Goal: Use online tool/utility: Utilize a website feature to perform a specific function

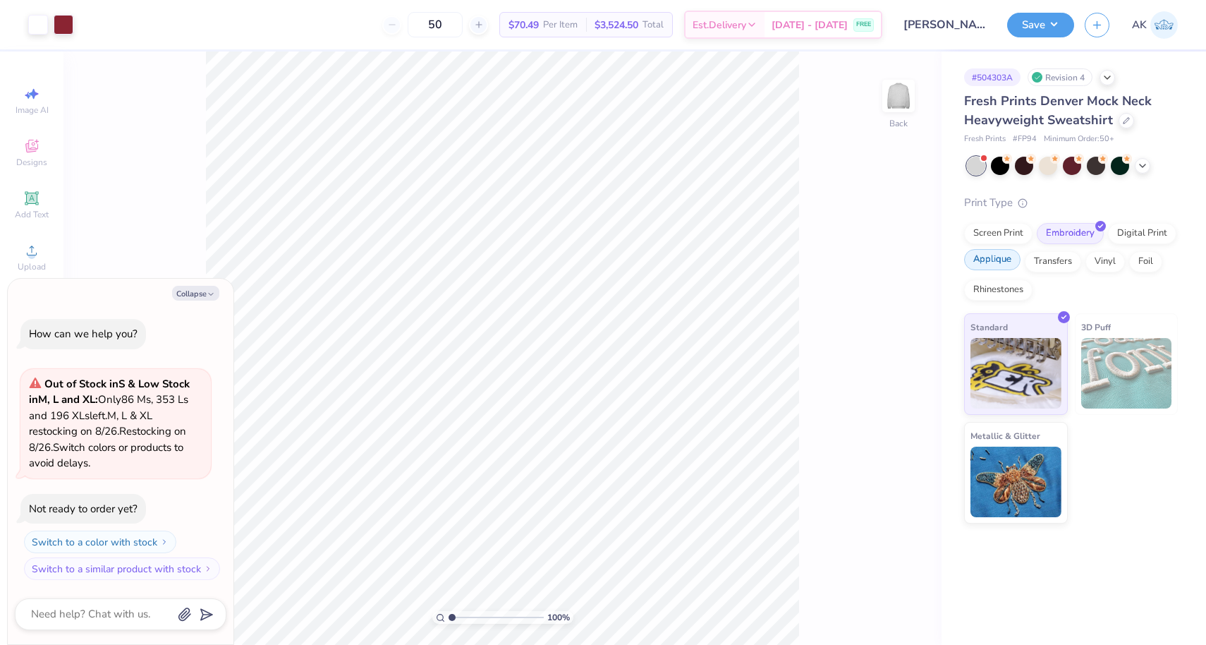
click at [1002, 262] on div "Applique" at bounding box center [992, 259] width 56 height 21
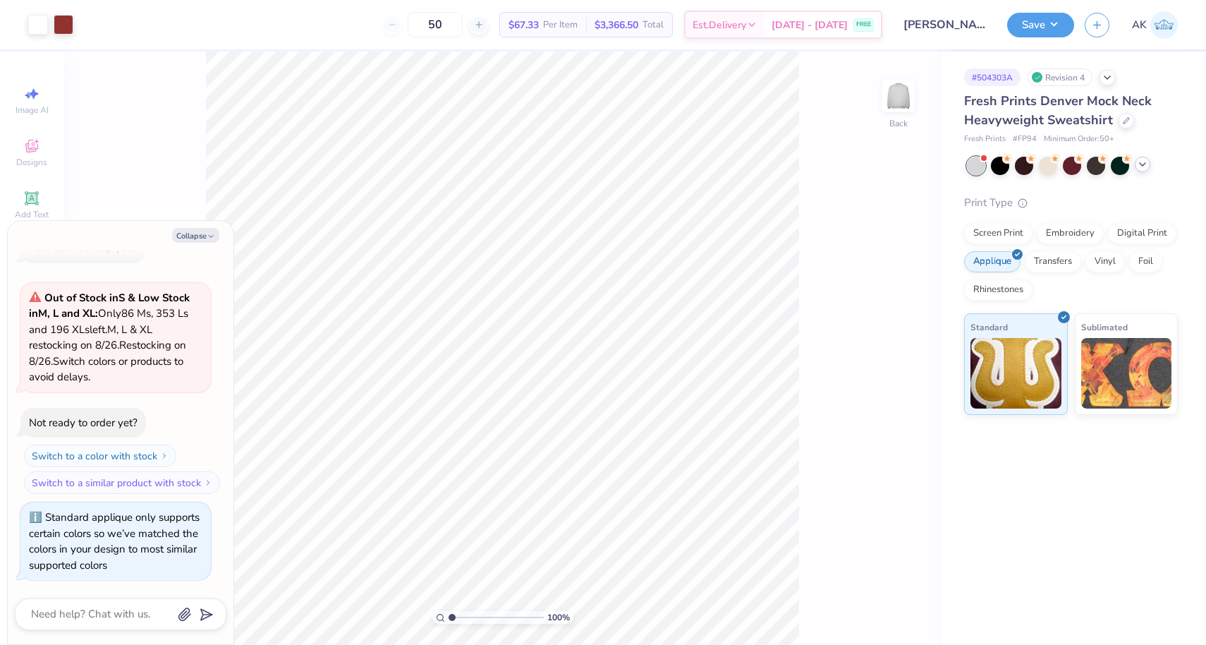
click at [1142, 170] on div at bounding box center [1143, 165] width 16 height 16
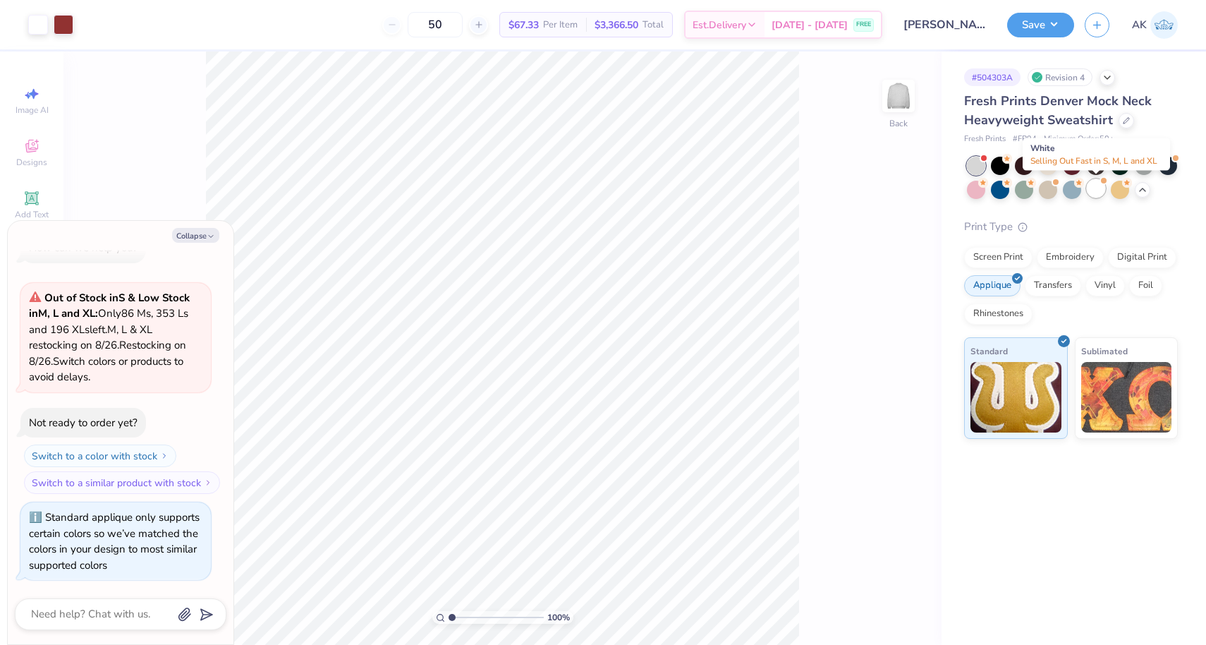
click at [1096, 186] on div at bounding box center [1096, 188] width 18 height 18
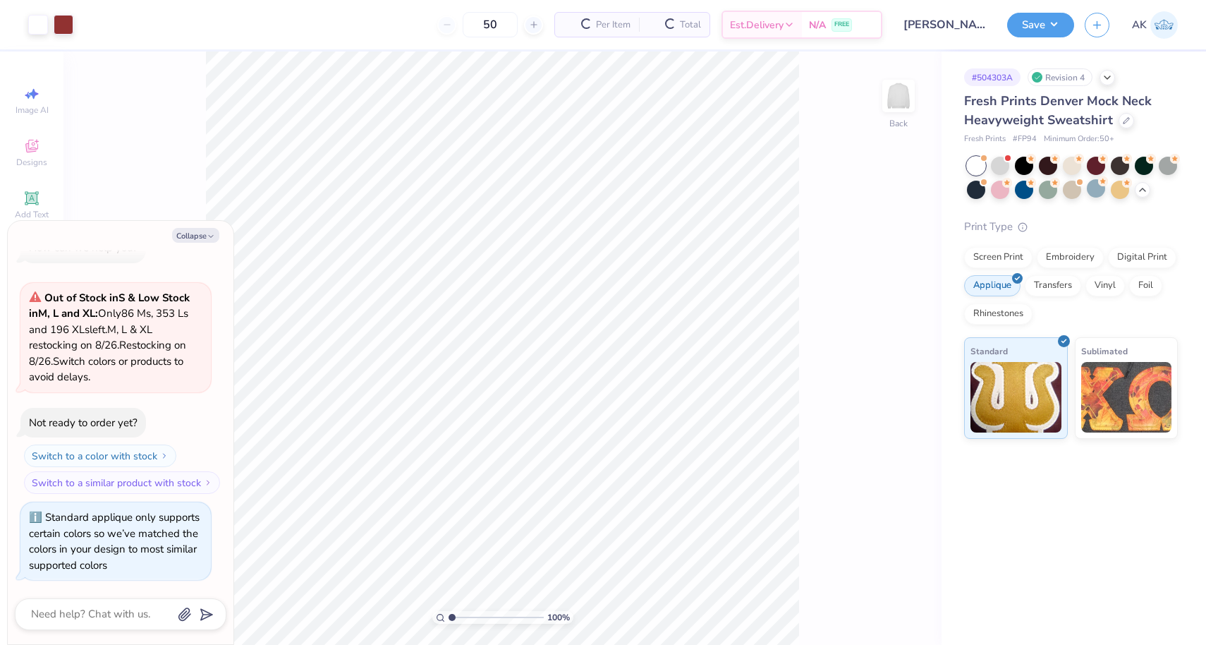
scroll to position [243, 0]
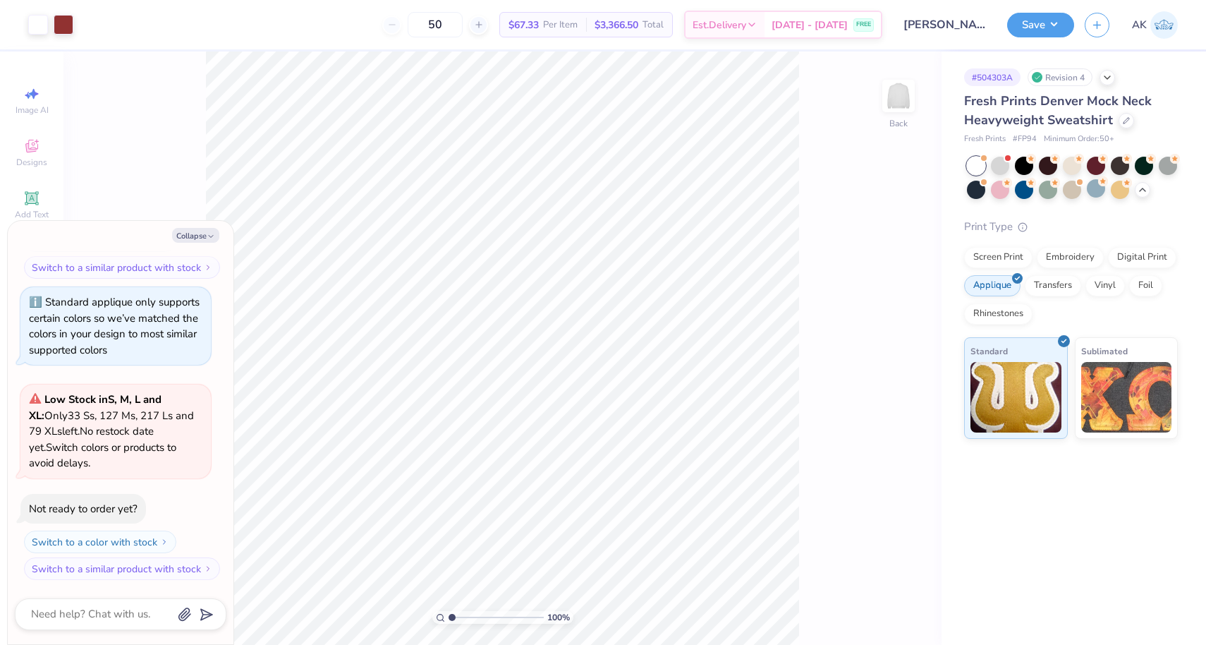
click at [1011, 166] on div at bounding box center [1072, 178] width 211 height 42
click at [1006, 163] on div at bounding box center [1000, 164] width 18 height 18
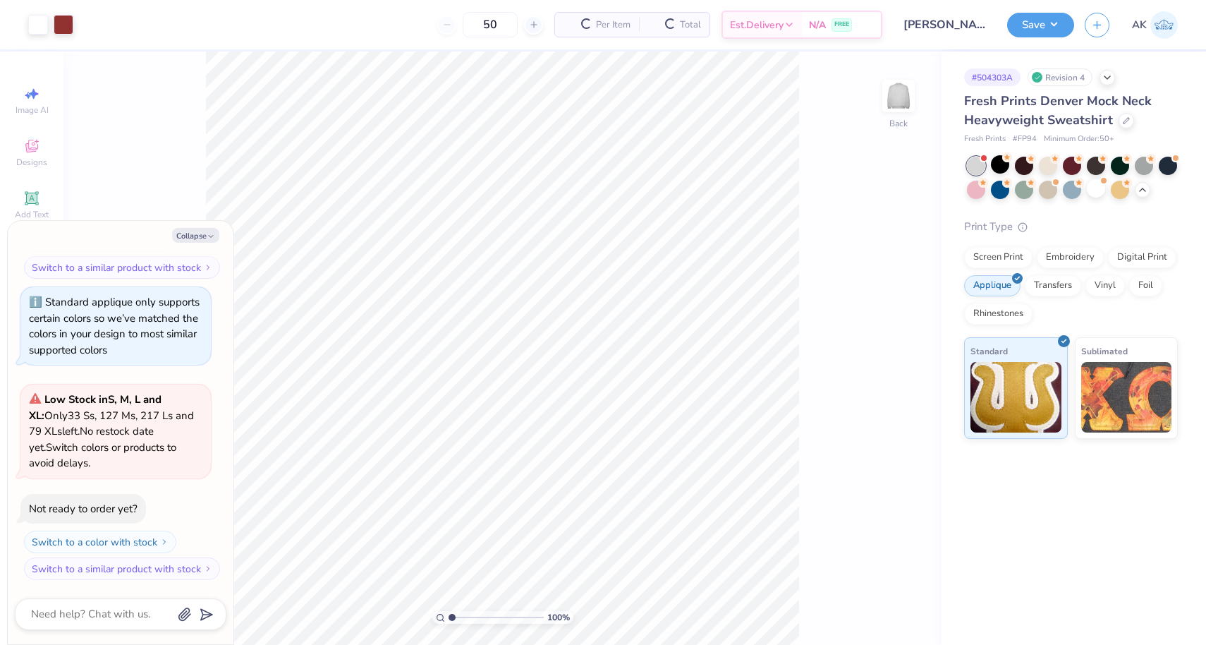
type textarea "x"
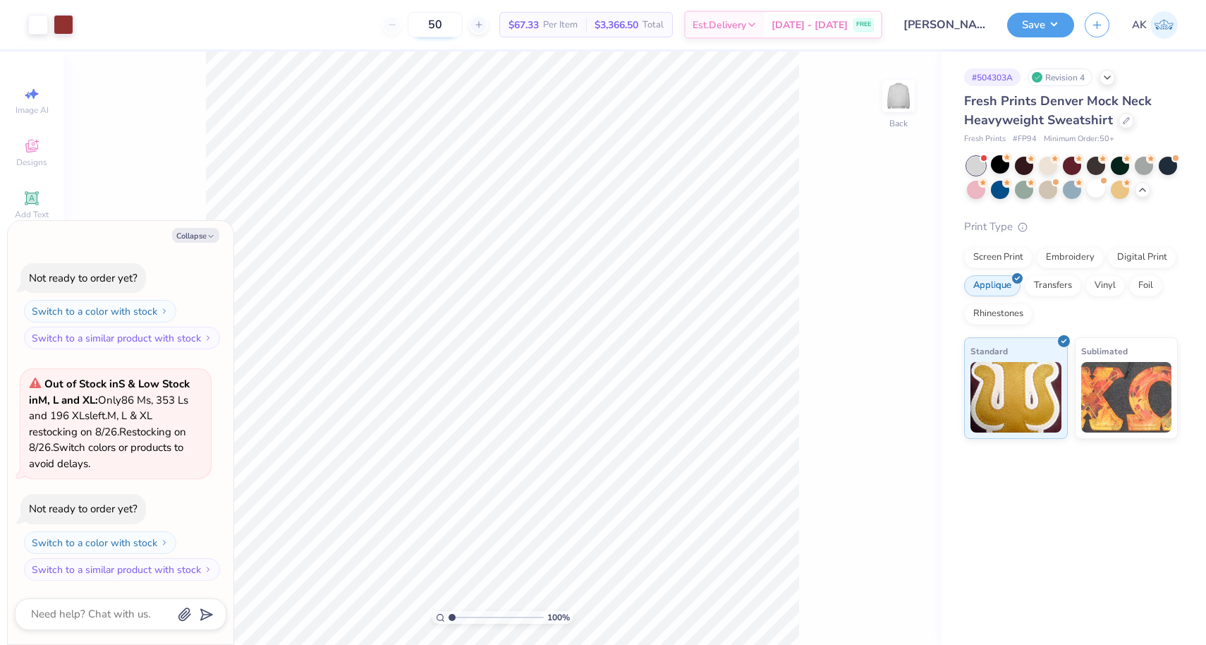
drag, startPoint x: 472, startPoint y: 22, endPoint x: 444, endPoint y: 14, distance: 28.6
click at [444, 15] on input "50" at bounding box center [435, 24] width 55 height 25
type input "50"
click at [1087, 187] on div at bounding box center [1096, 188] width 18 height 18
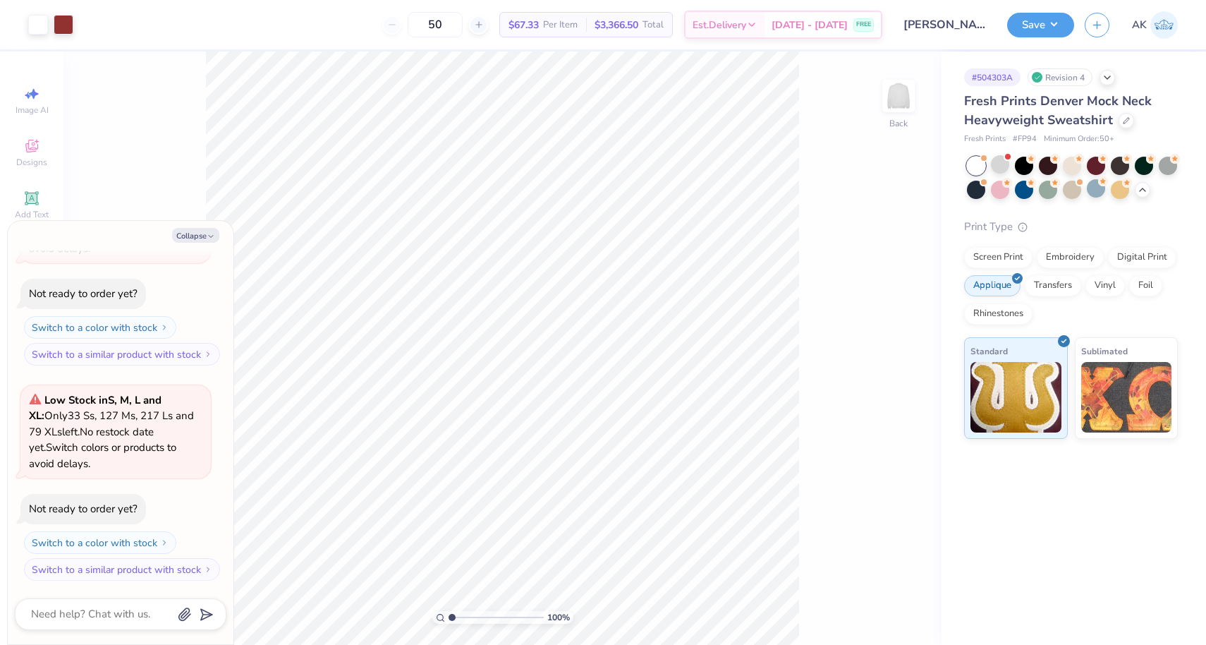
click at [417, 23] on div "50" at bounding box center [435, 24] width 106 height 25
click at [1007, 156] on div at bounding box center [1008, 157] width 6 height 6
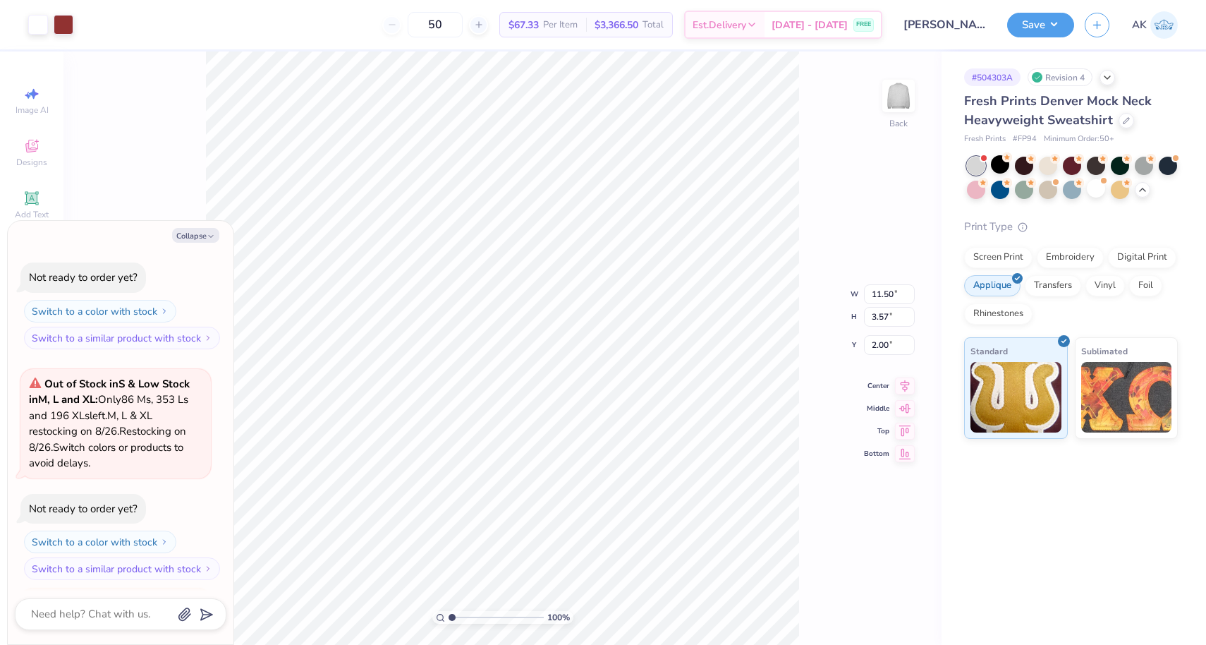
scroll to position [1038, 0]
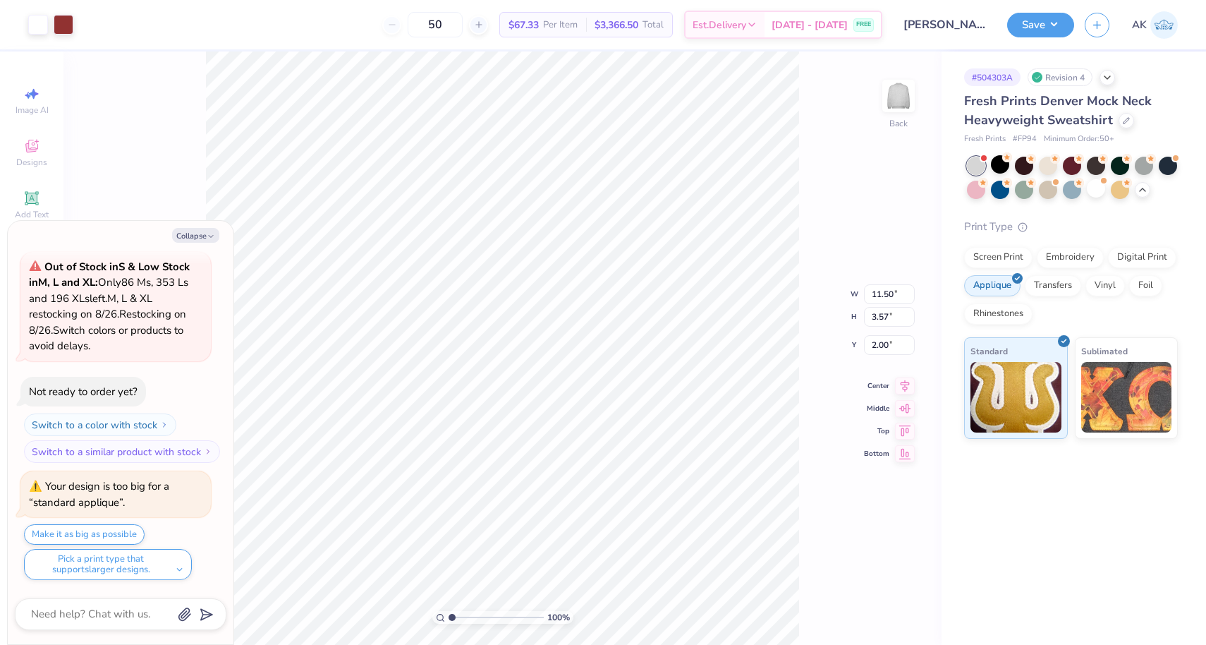
type textarea "x"
type input "1.50"
type textarea "x"
type input "11.96"
type input "3.71"
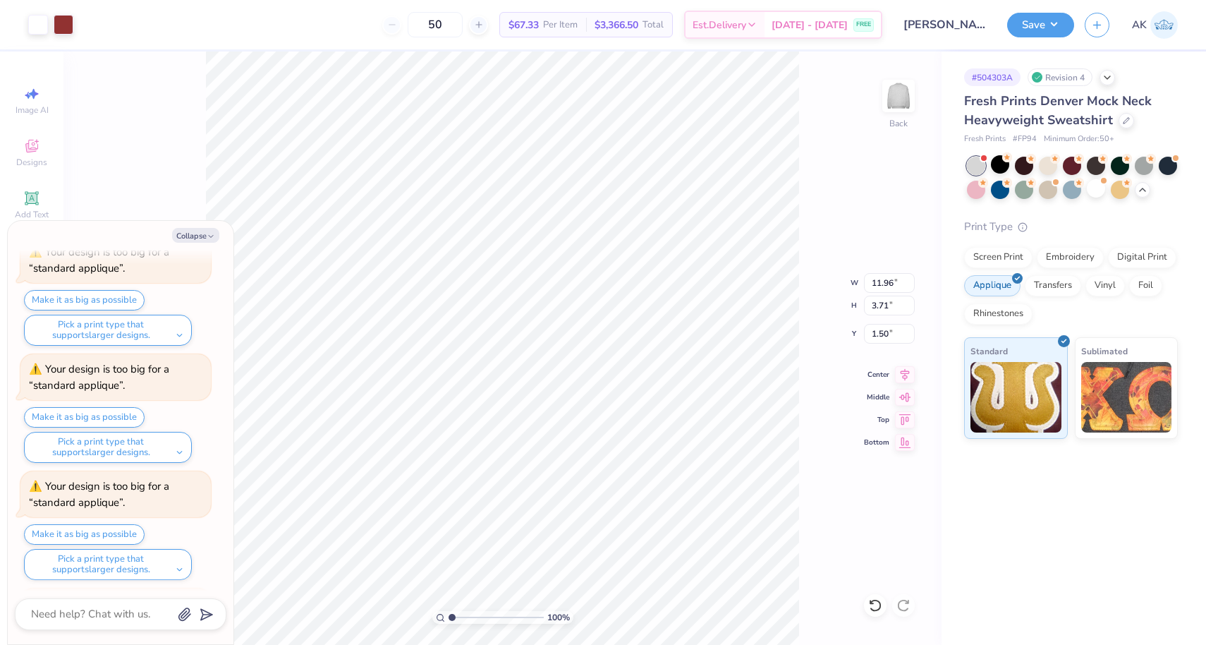
scroll to position [1506, 0]
type textarea "x"
type input "1.49"
type textarea "x"
type input "2.70"
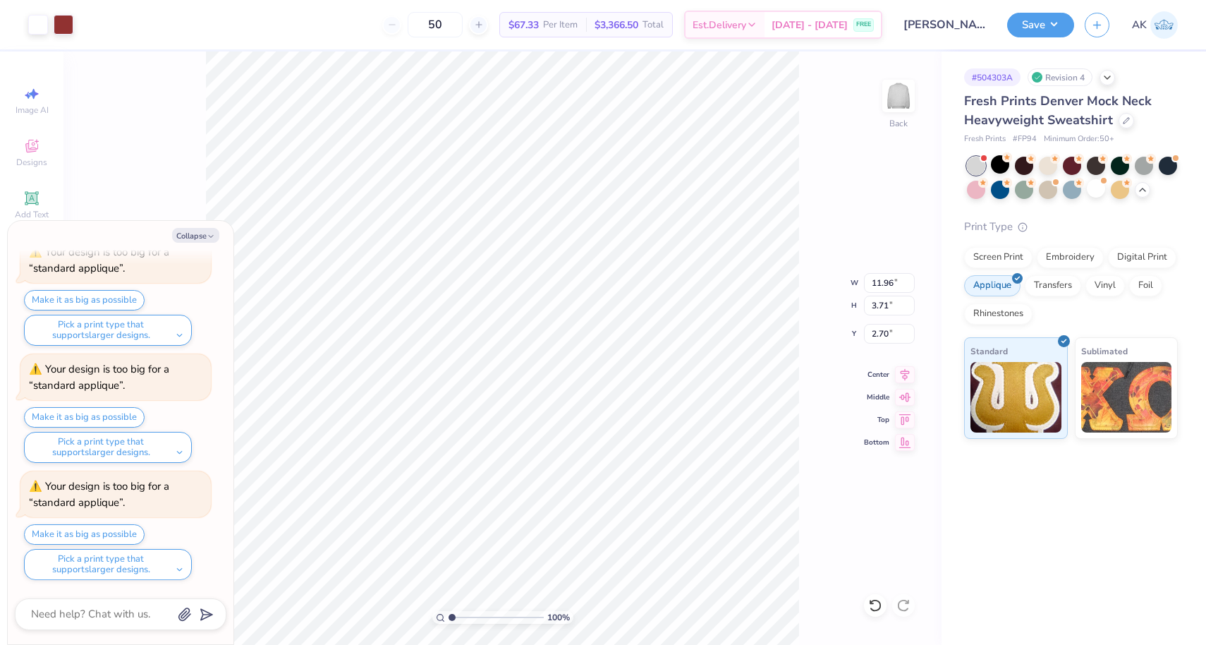
type textarea "x"
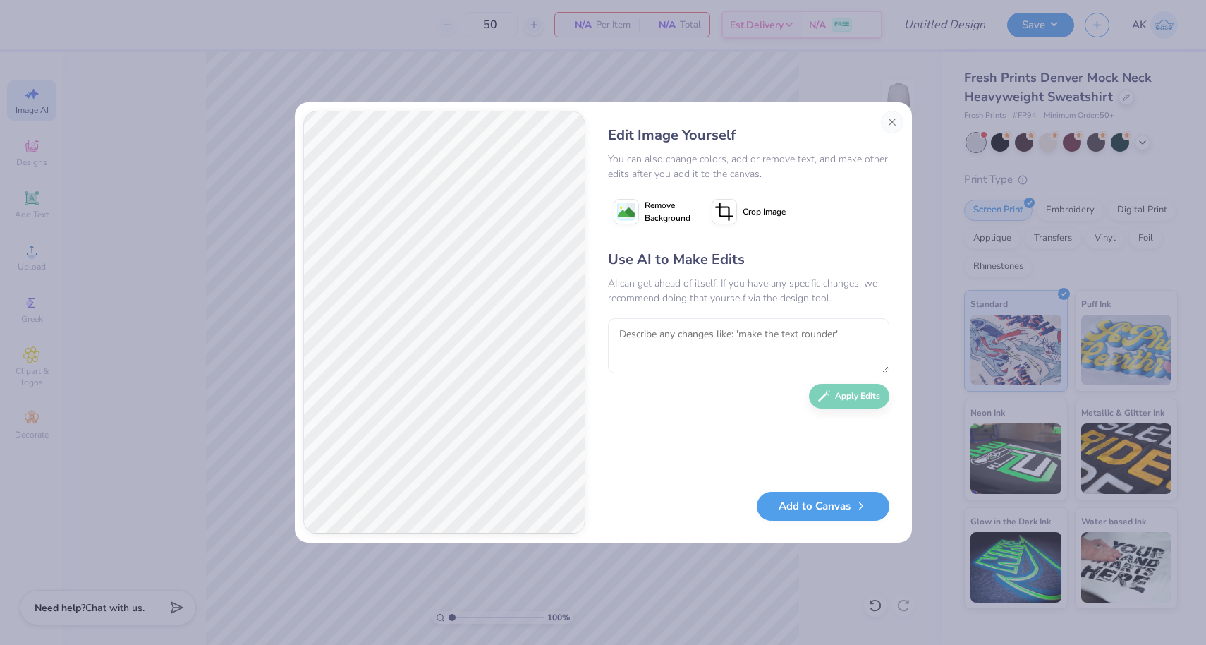
click at [662, 202] on span "Remove Background" at bounding box center [668, 211] width 46 height 25
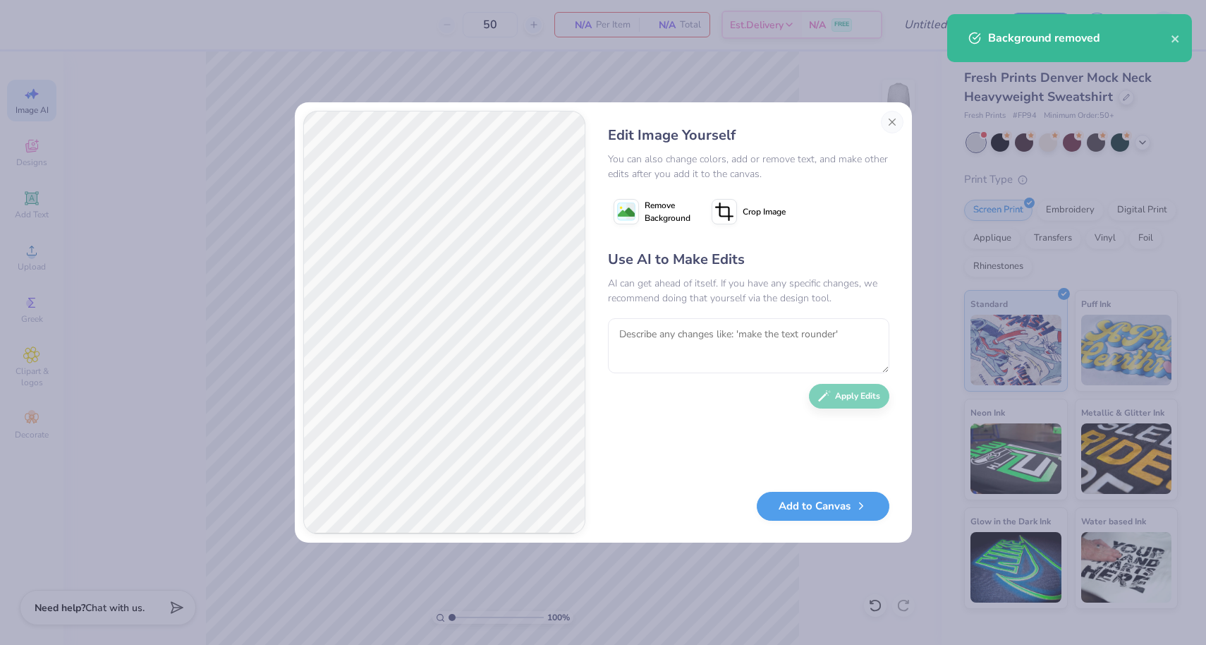
click at [726, 215] on icon at bounding box center [726, 209] width 13 height 13
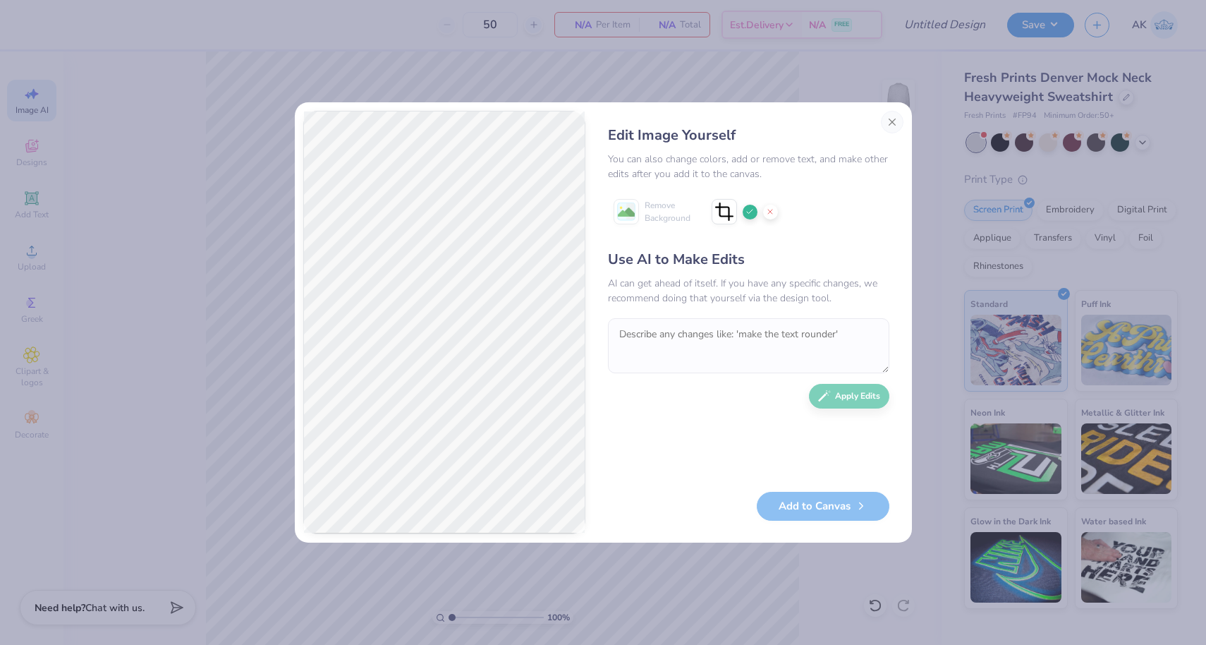
click at [752, 209] on icon at bounding box center [750, 211] width 8 height 8
click at [665, 212] on span "Remove Background" at bounding box center [668, 211] width 46 height 25
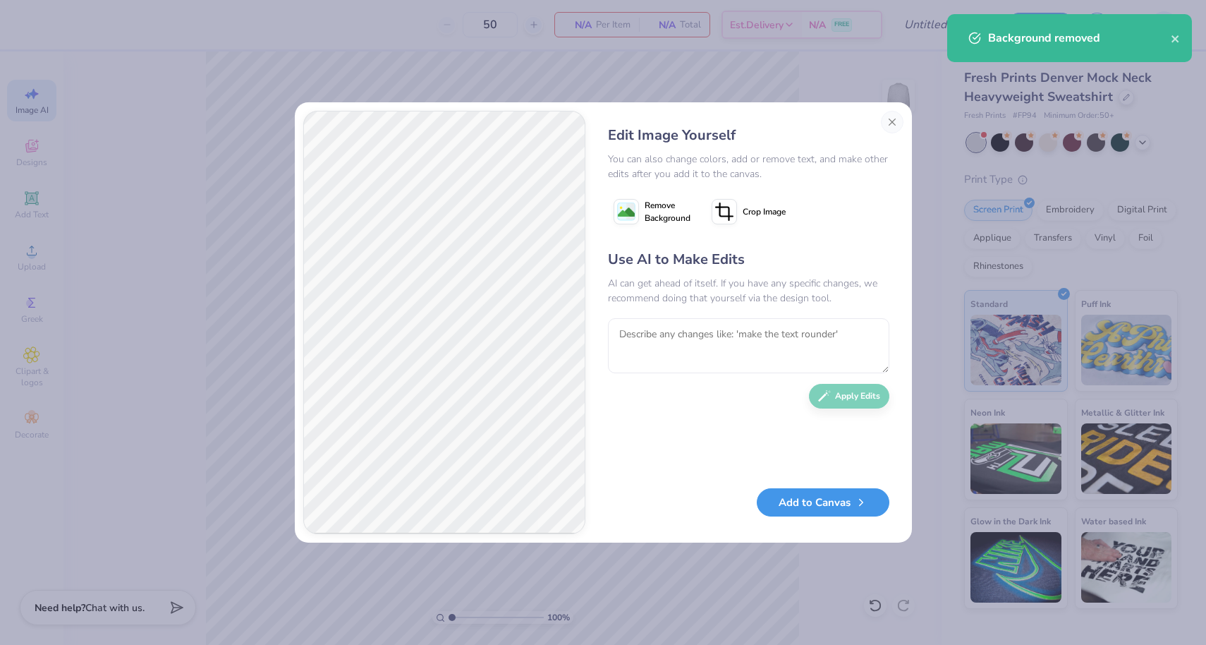
click at [782, 505] on button "Add to Canvas" at bounding box center [823, 502] width 133 height 29
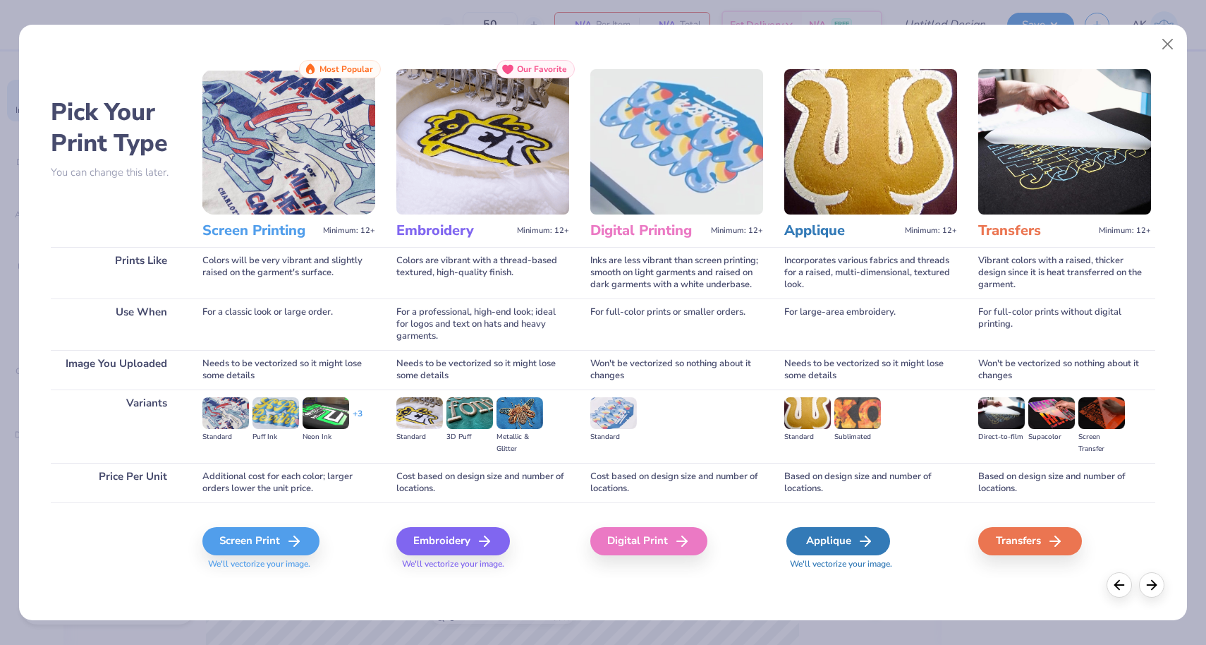
click at [796, 543] on div "Applique" at bounding box center [839, 541] width 104 height 28
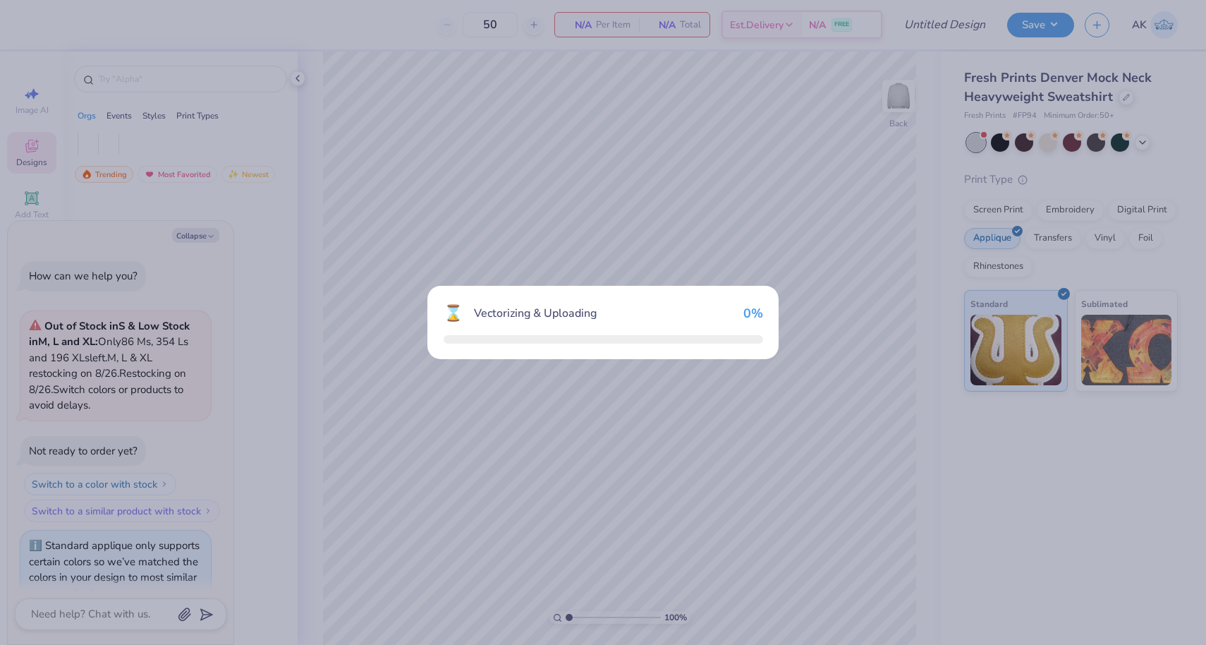
scroll to position [28, 0]
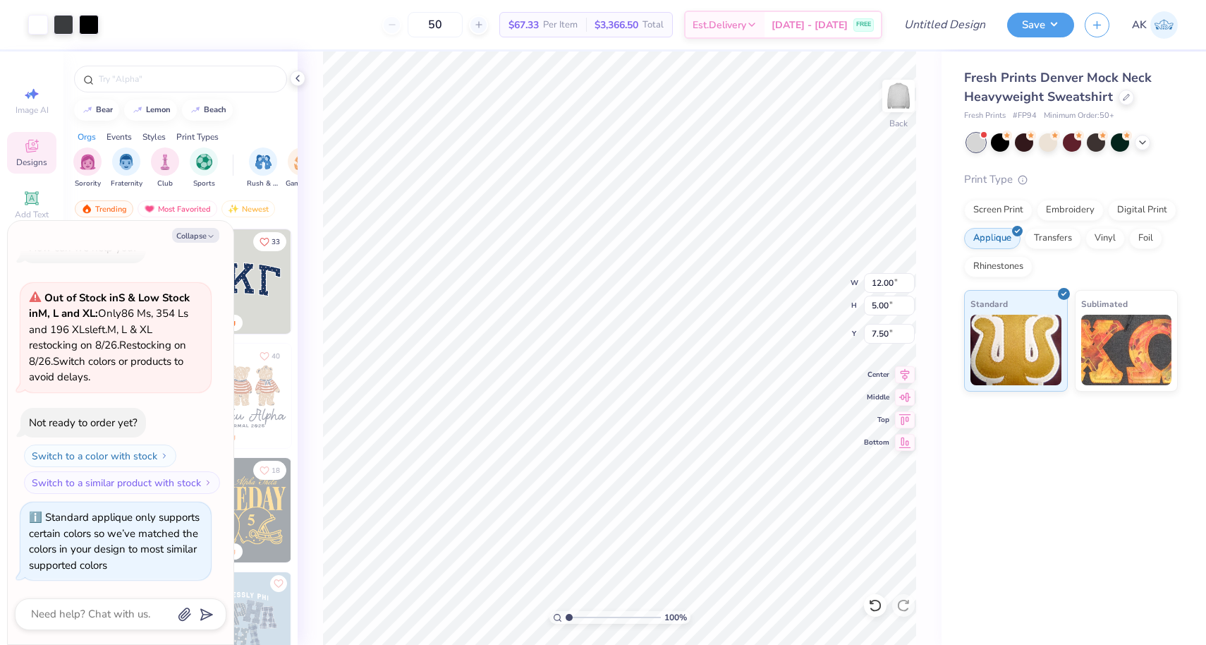
type textarea "x"
type input "0.92"
type textarea "x"
type input "2.21"
type input "3.60"
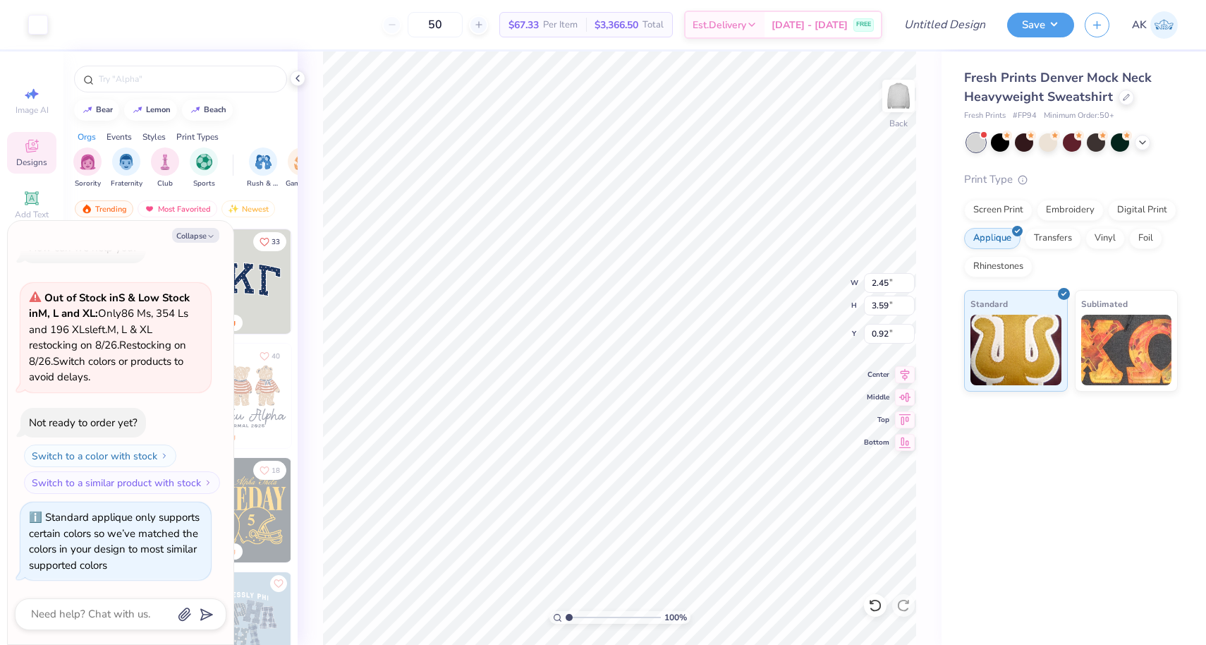
type input "1.21"
type textarea "x"
type input "1.77"
click at [54, 25] on div at bounding box center [64, 23] width 20 height 20
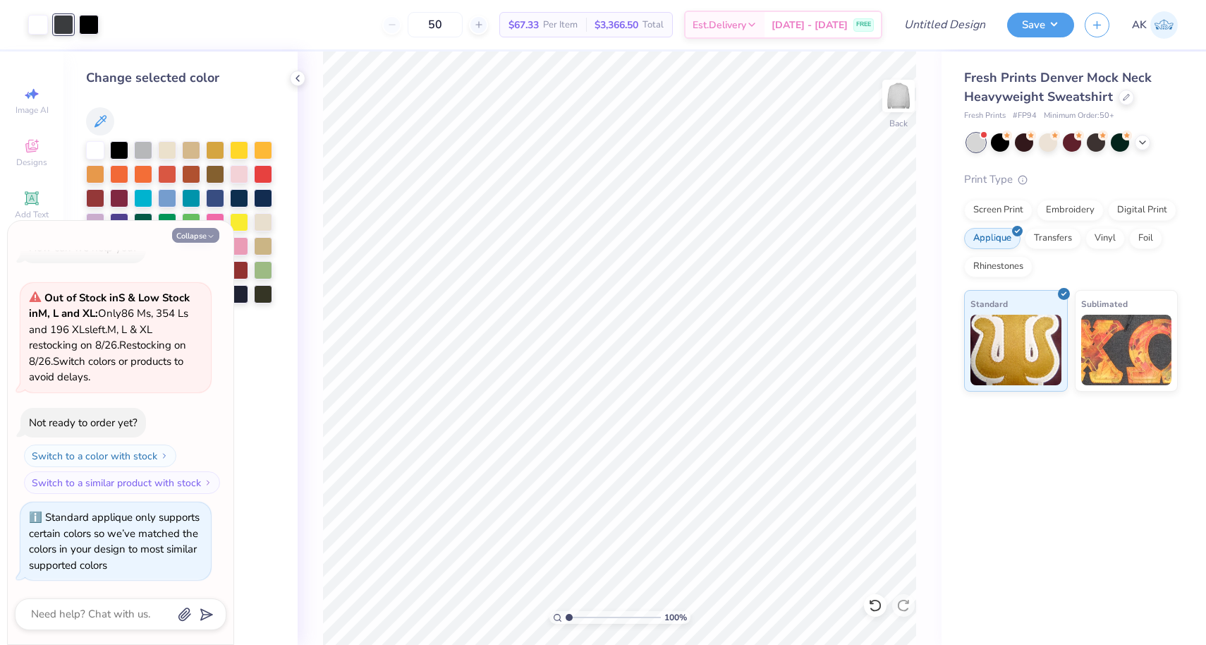
click at [174, 238] on button "Collapse" at bounding box center [195, 235] width 47 height 15
type textarea "x"
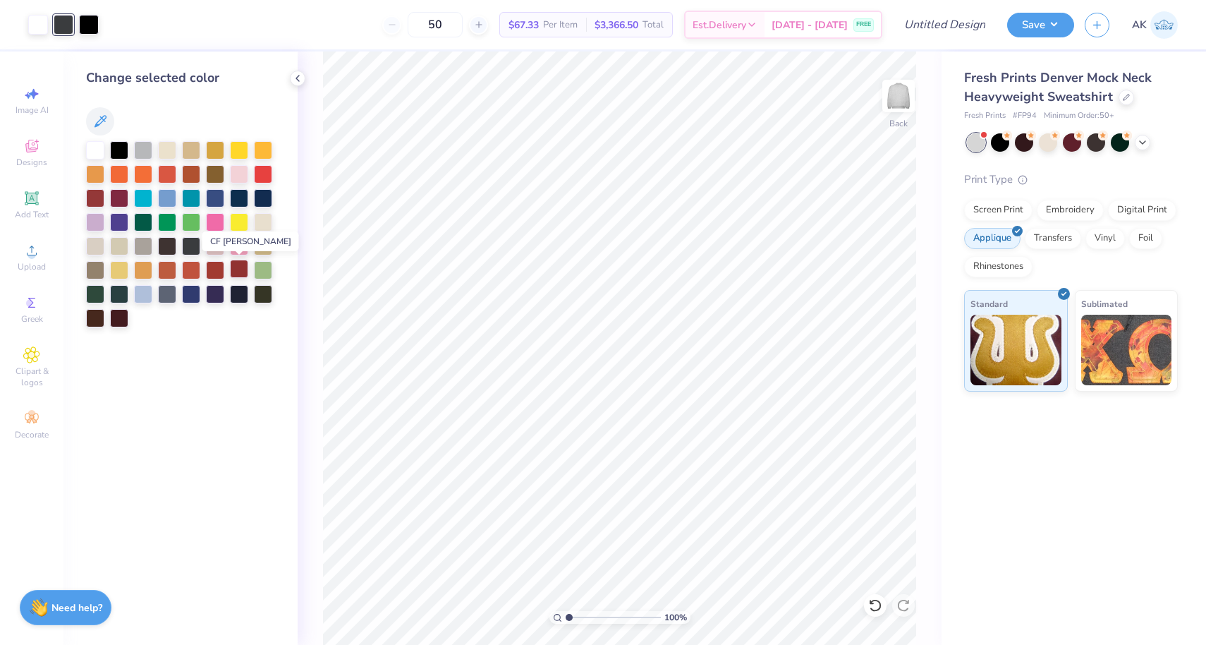
click at [233, 265] on div at bounding box center [239, 269] width 18 height 18
click at [95, 21] on div at bounding box center [89, 23] width 20 height 20
click at [140, 146] on div at bounding box center [143, 149] width 18 height 18
click at [120, 146] on div at bounding box center [119, 149] width 18 height 18
click at [1024, 21] on button "Save" at bounding box center [1040, 23] width 67 height 25
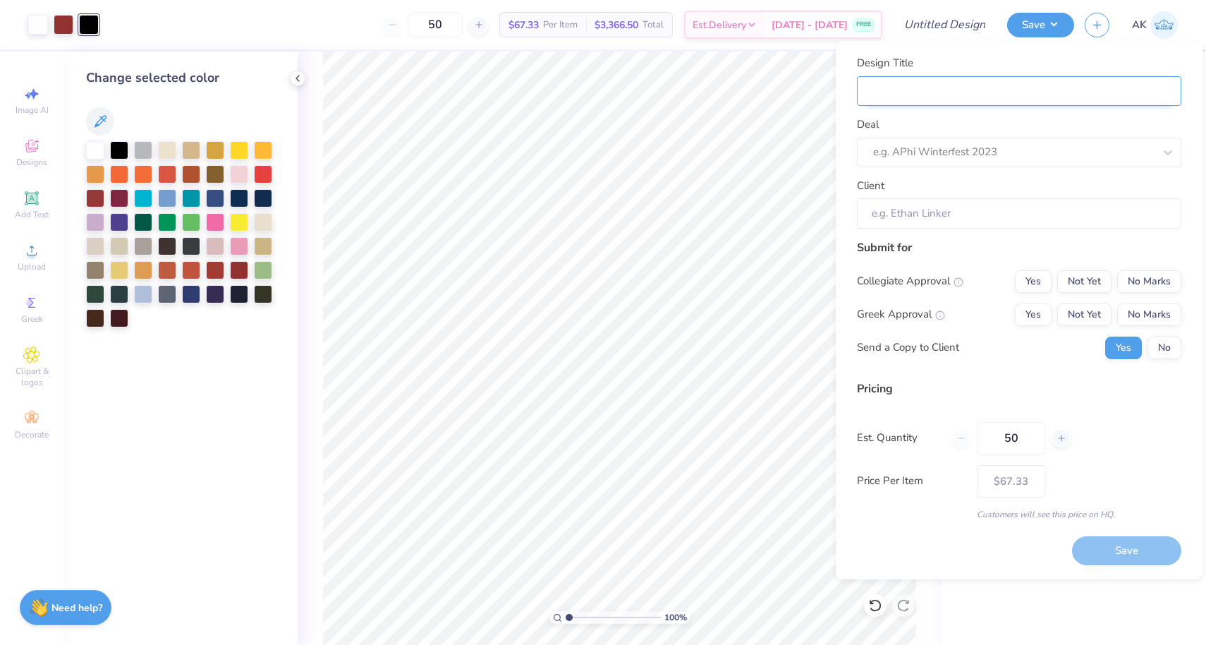
click at [1017, 95] on input "Design Title" at bounding box center [1019, 91] width 324 height 30
click at [906, 154] on div at bounding box center [1013, 151] width 281 height 19
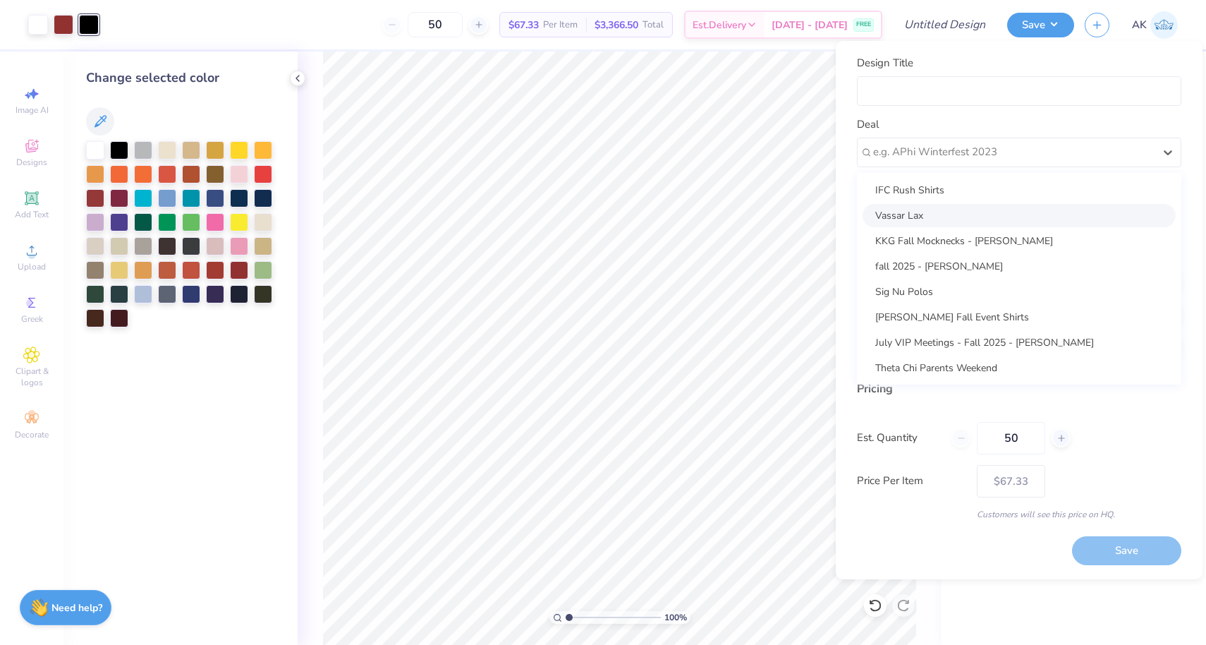
click at [896, 217] on div "Vassar Lax" at bounding box center [1019, 215] width 313 height 23
type input "[PERSON_NAME]"
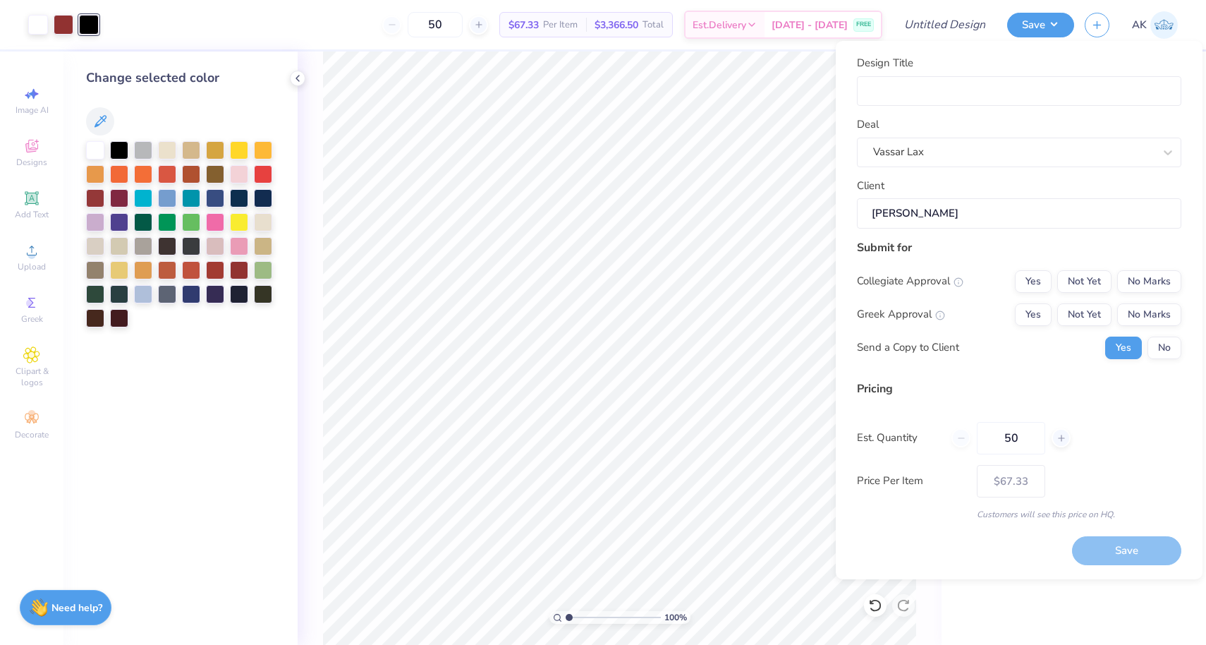
click at [906, 121] on div "Deal Vassar Lax" at bounding box center [1019, 141] width 324 height 51
click at [906, 99] on input "Design Title" at bounding box center [1019, 91] width 324 height 30
click at [889, 116] on div "Deal Vassar Lax" at bounding box center [1019, 141] width 324 height 51
click at [1129, 271] on button "No Marks" at bounding box center [1149, 281] width 64 height 23
click at [1126, 306] on button "No Marks" at bounding box center [1149, 314] width 64 height 23
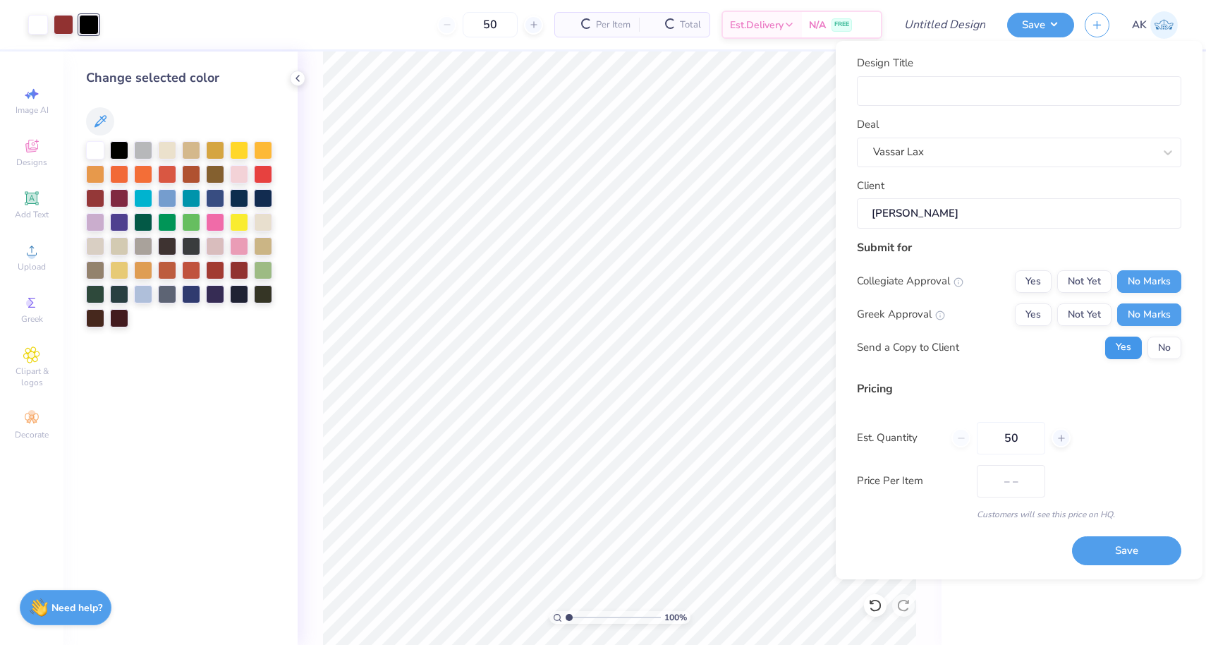
type input "$67.33"
click at [1153, 346] on button "No" at bounding box center [1165, 347] width 34 height 23
drag, startPoint x: 1031, startPoint y: 432, endPoint x: 988, endPoint y: 430, distance: 43.1
click at [989, 430] on input "50" at bounding box center [1011, 438] width 68 height 32
type input "24"
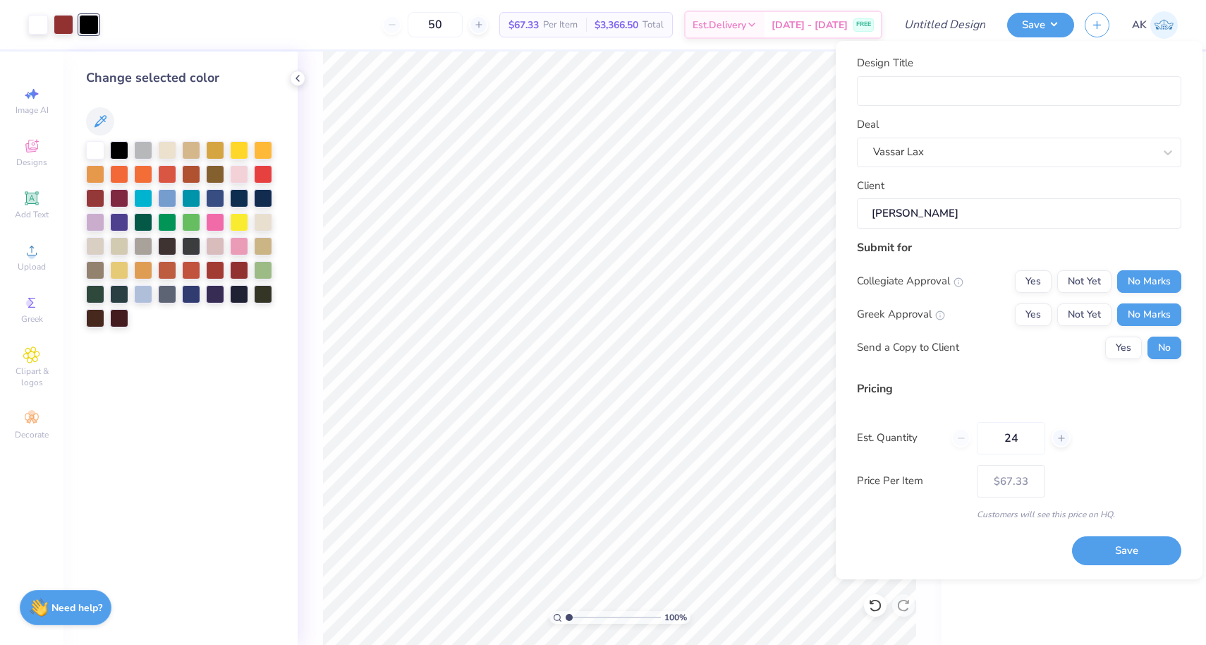
type input "24"
type input "50"
click at [1052, 488] on div "Pricing Est. Quantity 50 Price Per Item $67.33 Customers will see this price on…" at bounding box center [1019, 450] width 324 height 140
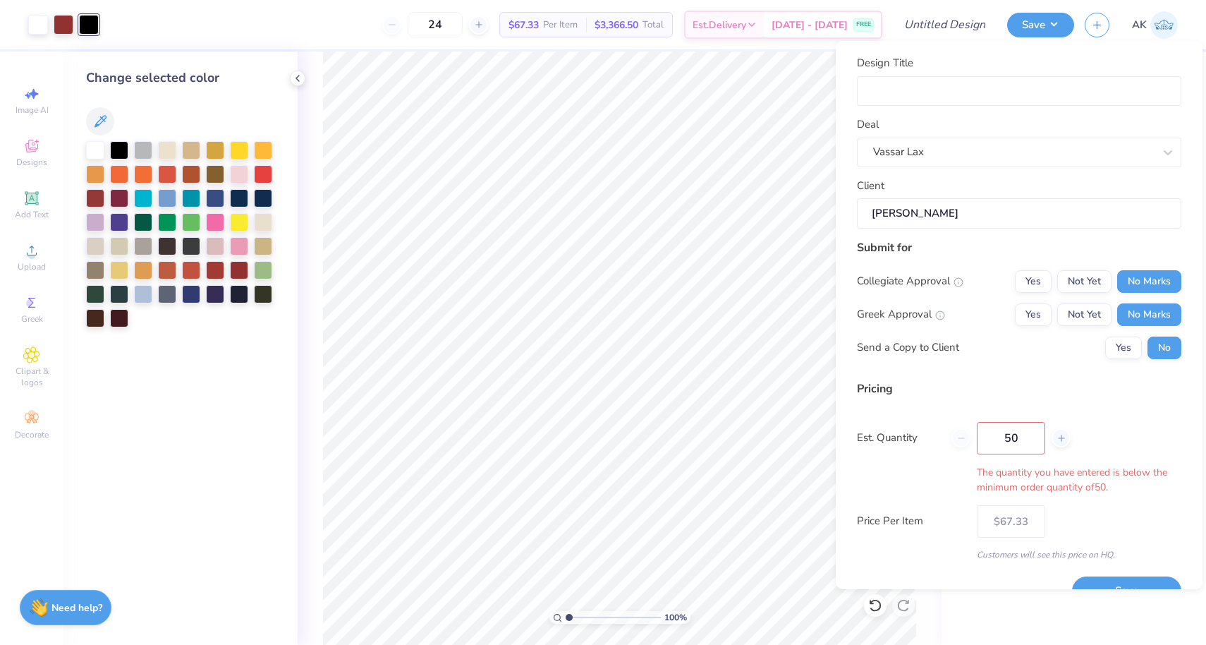
type input "50"
type input "$67.33"
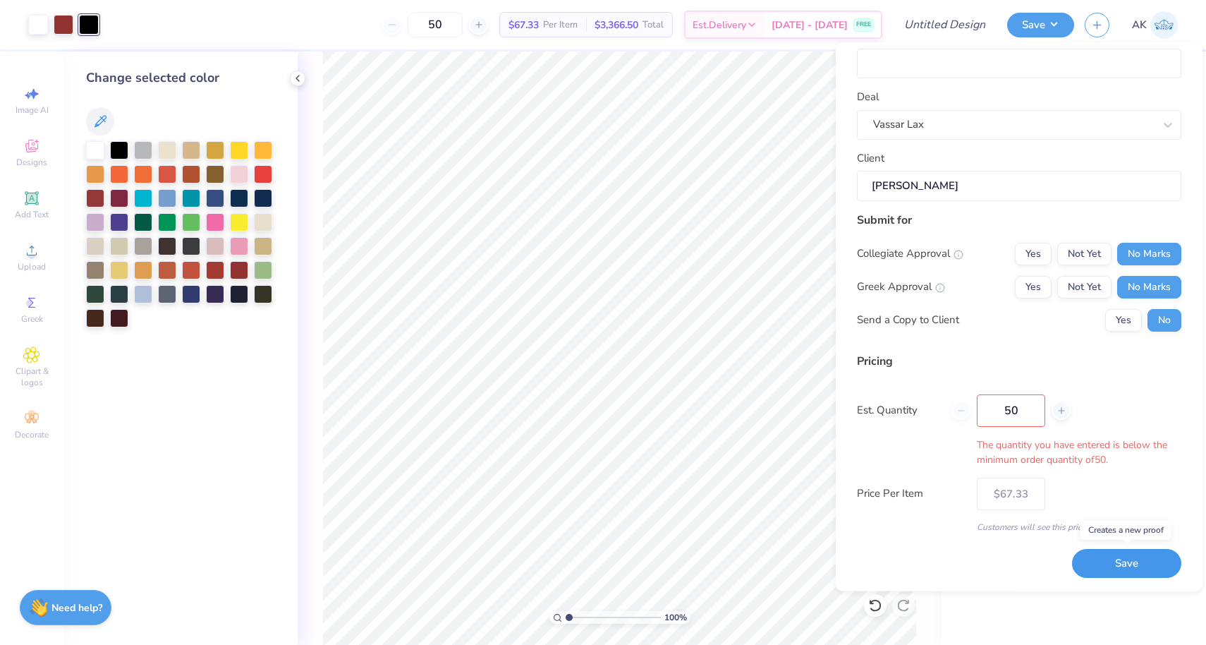
click at [1104, 566] on button "Save" at bounding box center [1126, 563] width 109 height 29
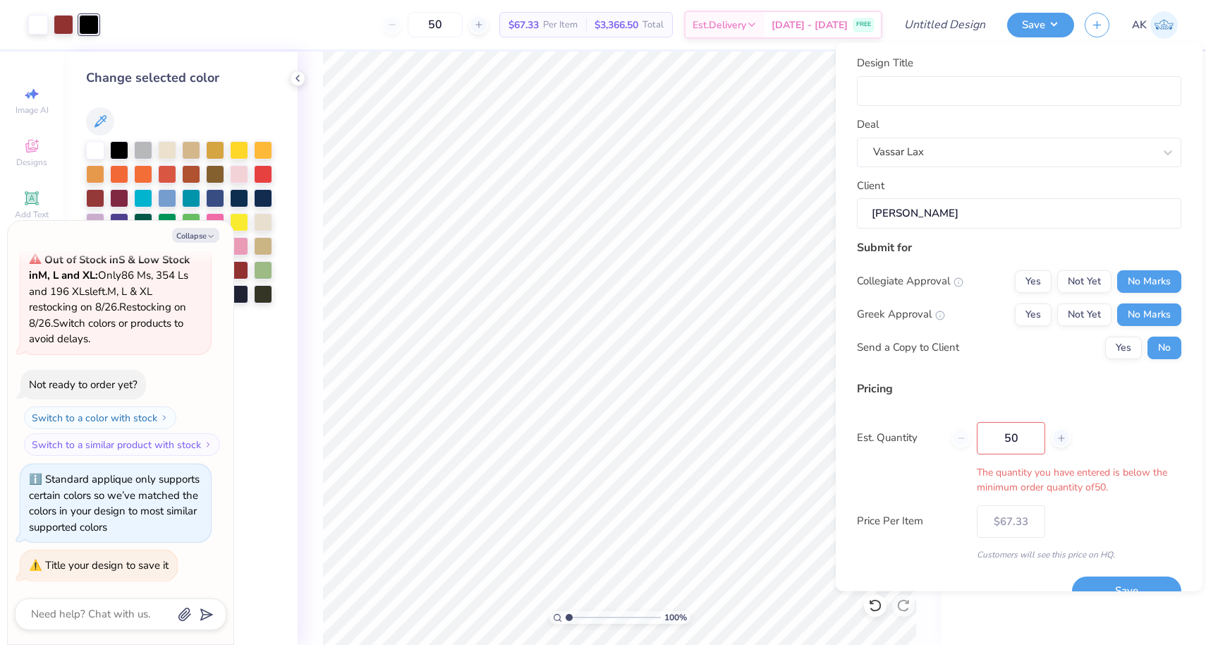
scroll to position [0, 0]
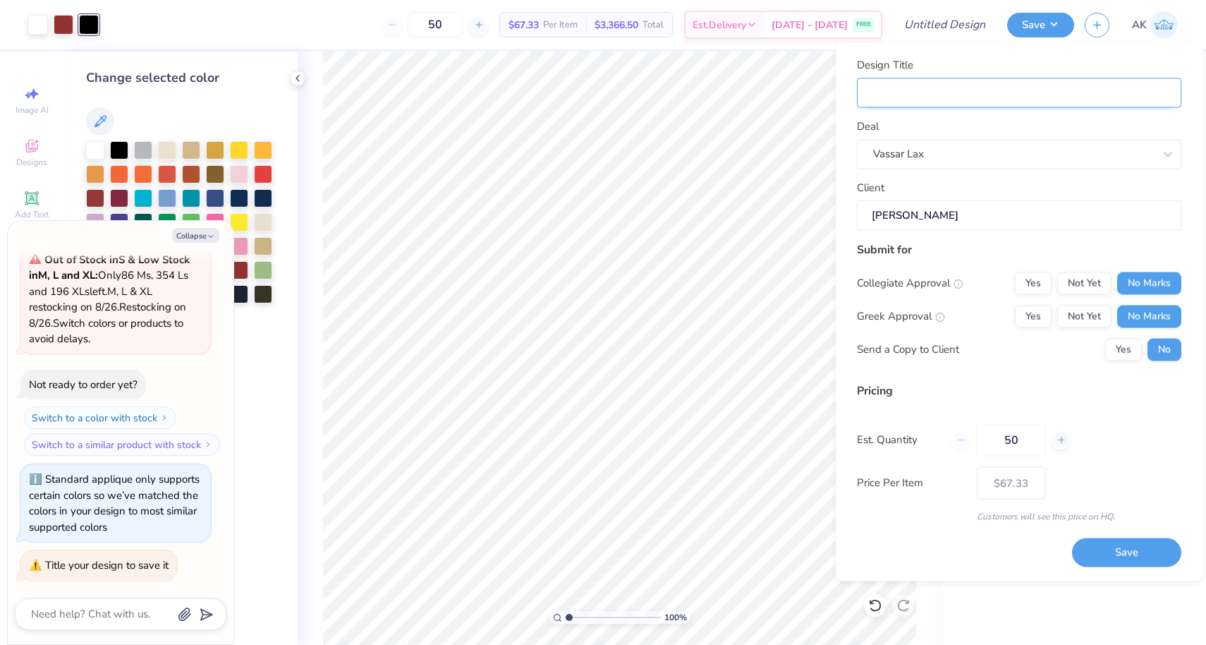
type textarea "x"
click at [1041, 94] on input "Design Title" at bounding box center [1019, 93] width 324 height 30
type input "V"
type textarea "x"
type input "V"
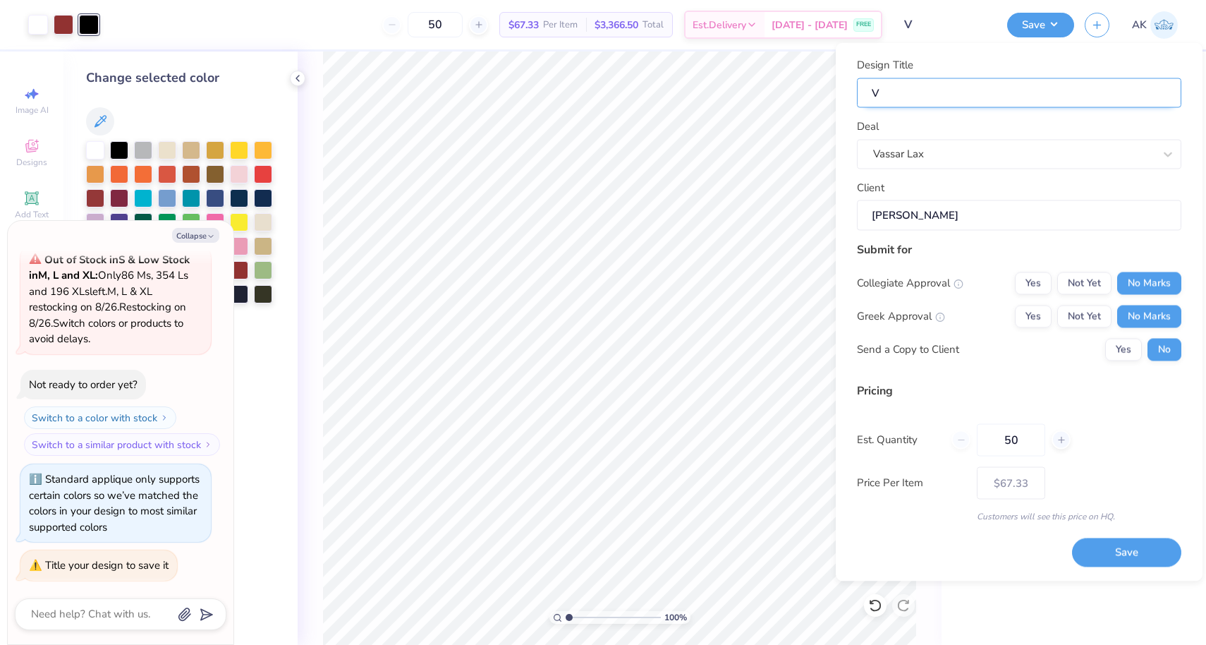
type input "VC"
type textarea "x"
type input "VC"
type input "VCW"
type textarea "x"
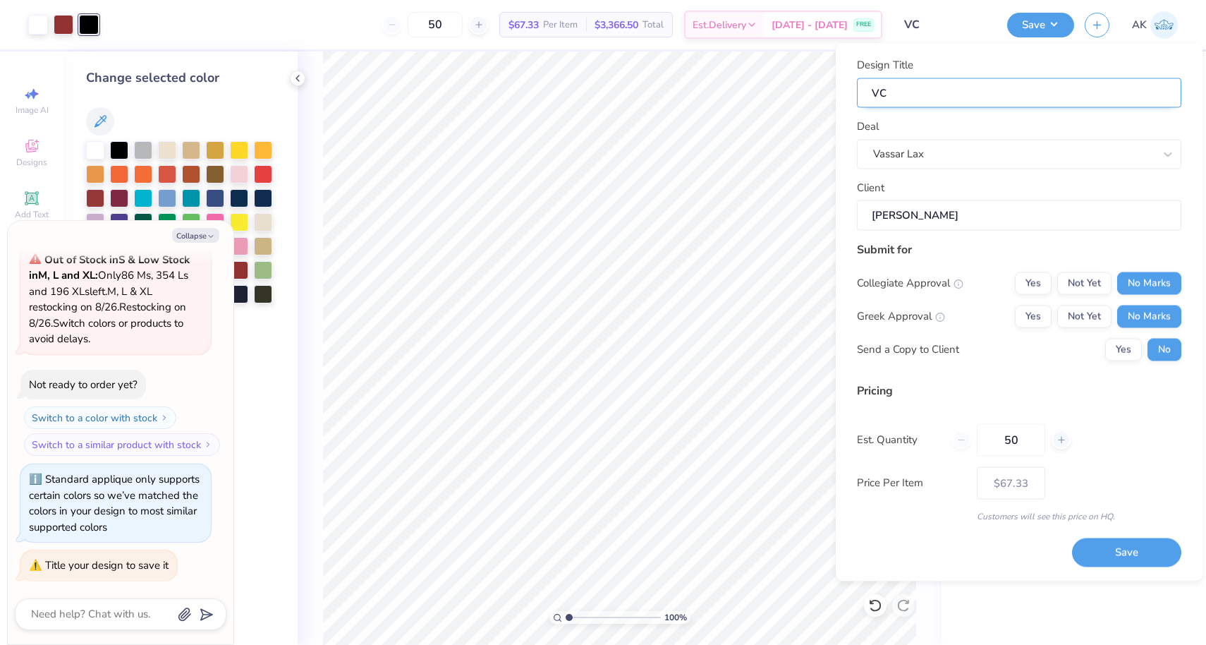
type input "VCW"
type input "VCWL"
type textarea "x"
type input "VCWL"
type input "VCWLA"
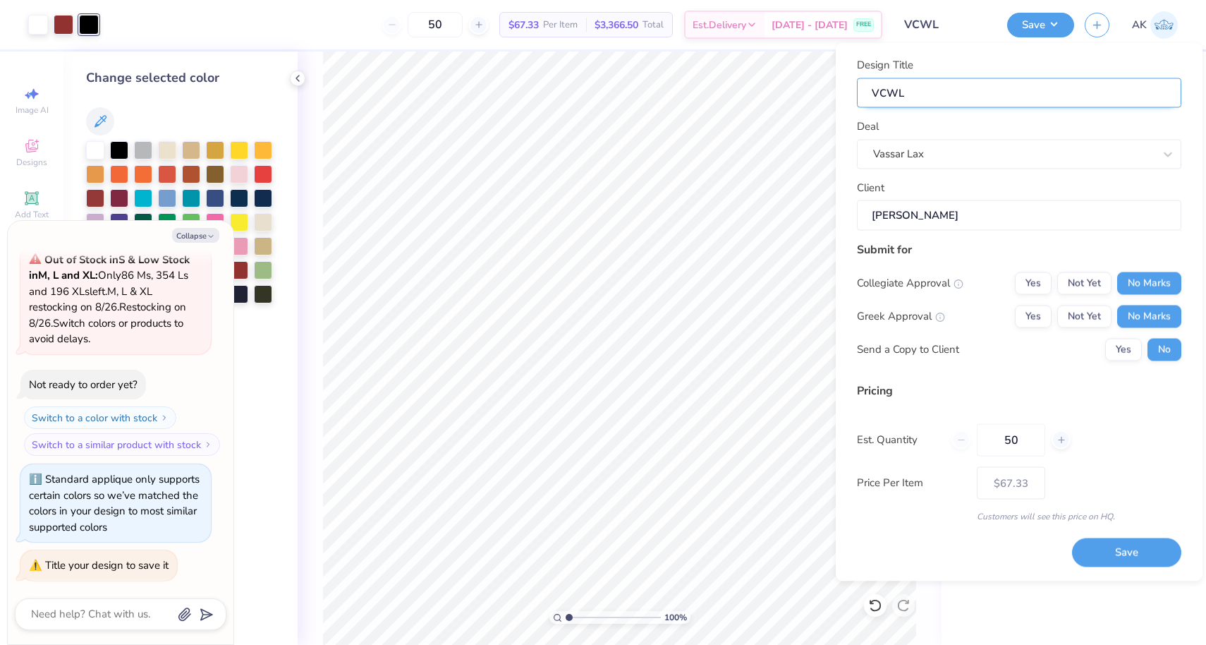
type textarea "x"
type input "VCWLA"
type input "VCWLAA"
type textarea "x"
type input "VCWLAA"
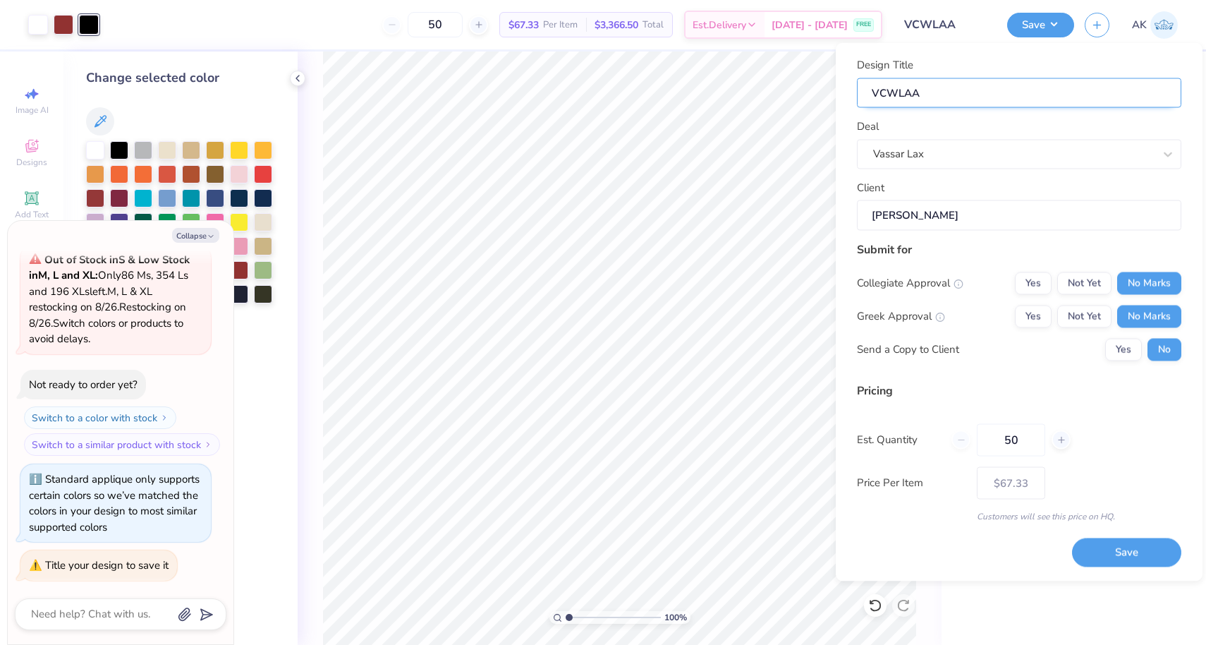
type input "VCWLA"
type textarea "x"
type input "VCWLA"
type input "VCWLAX"
type textarea "x"
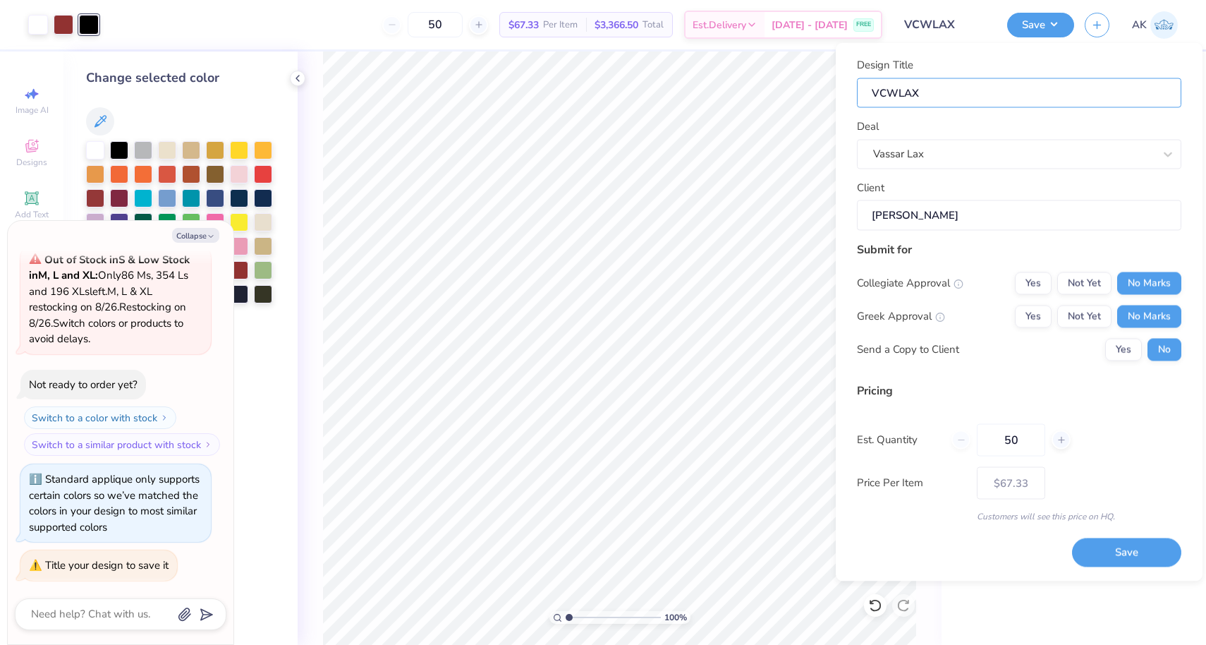
type input "VCWLAX"
click at [1152, 566] on div "Design Title VCWLAX Deal Vassar Lax Client [PERSON_NAME] Submit for Collegiate …" at bounding box center [1019, 312] width 367 height 538
click at [1152, 554] on button "Save" at bounding box center [1126, 552] width 109 height 29
type input "$67.33"
type textarea "x"
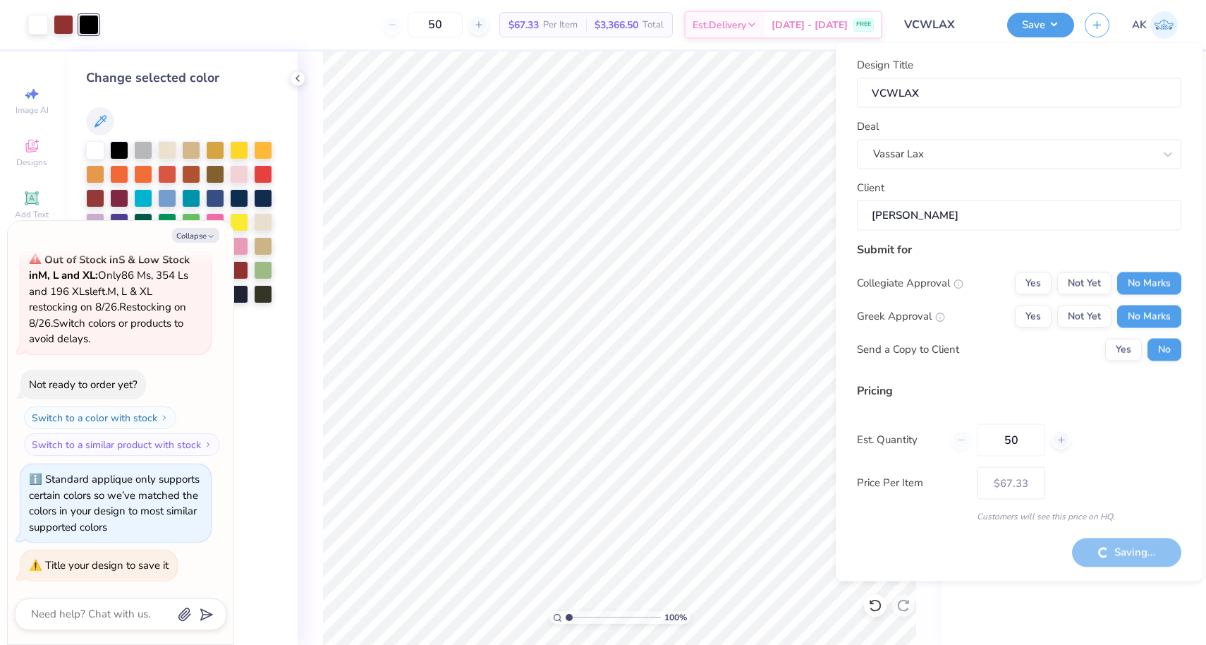
type input "– –"
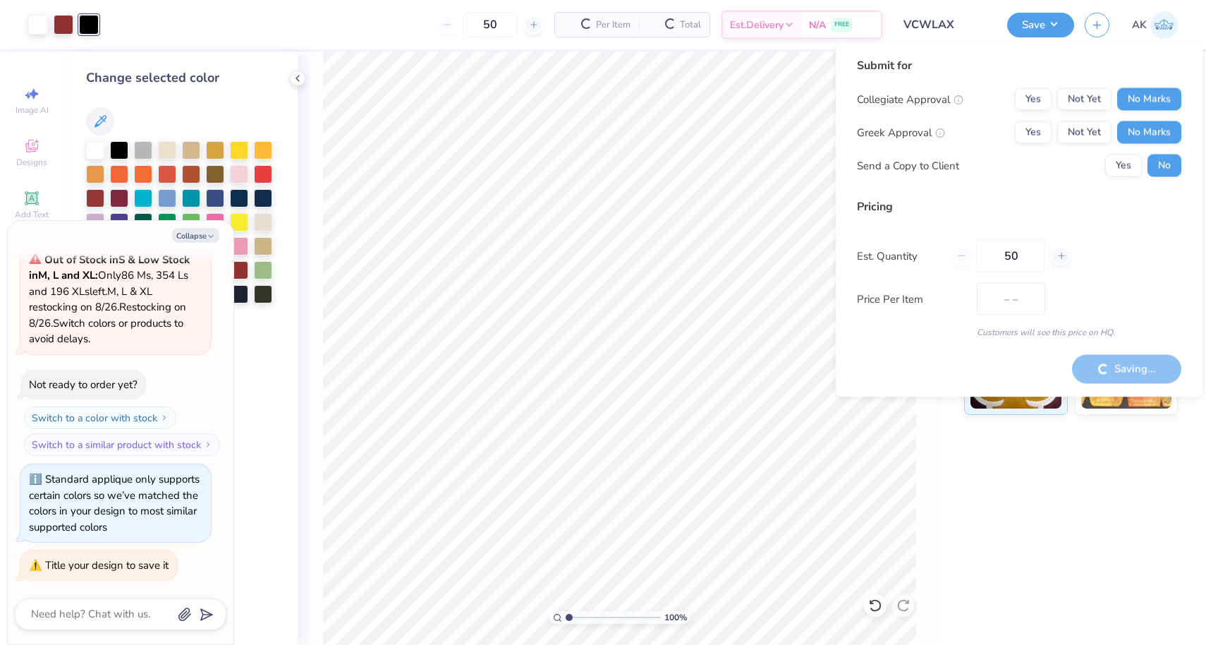
type textarea "x"
